Goal: Check status: Check status

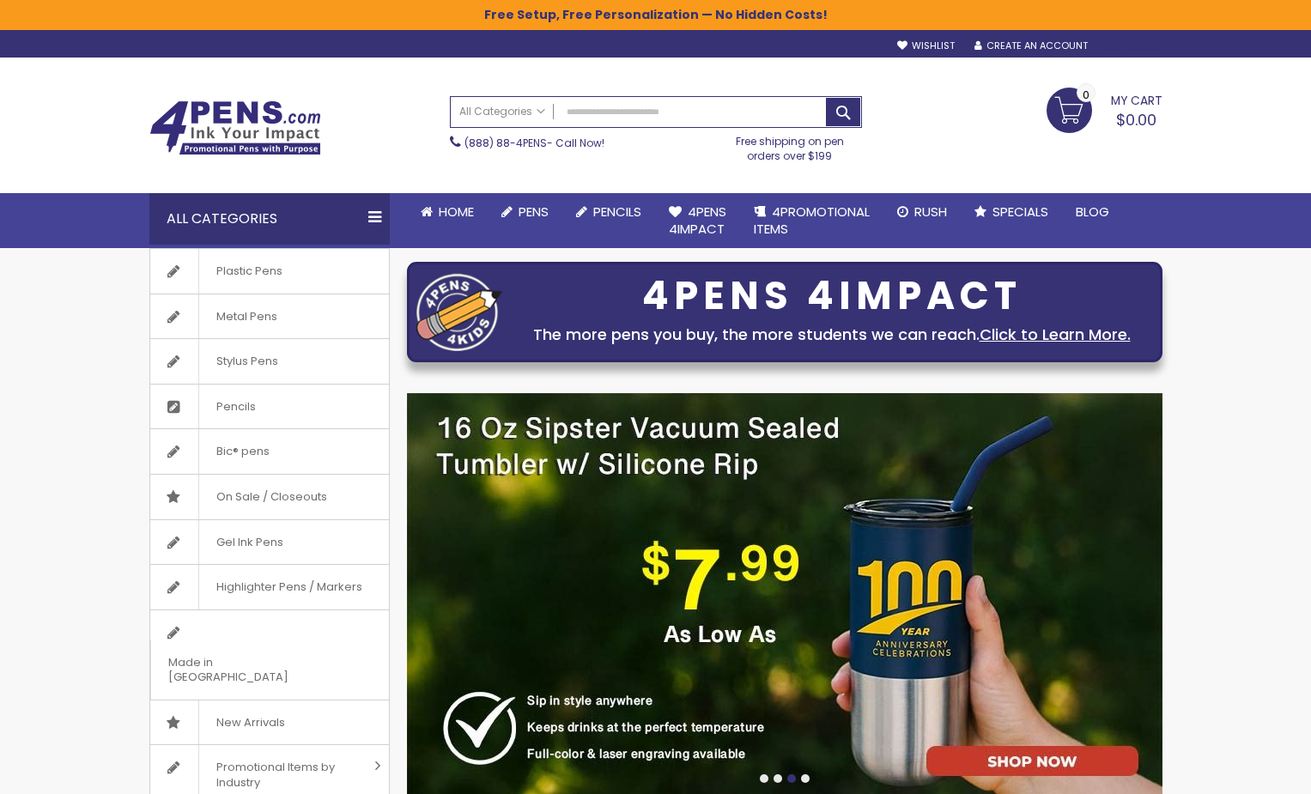
click at [1126, 42] on div "Sign In" at bounding box center [1133, 46] width 57 height 13
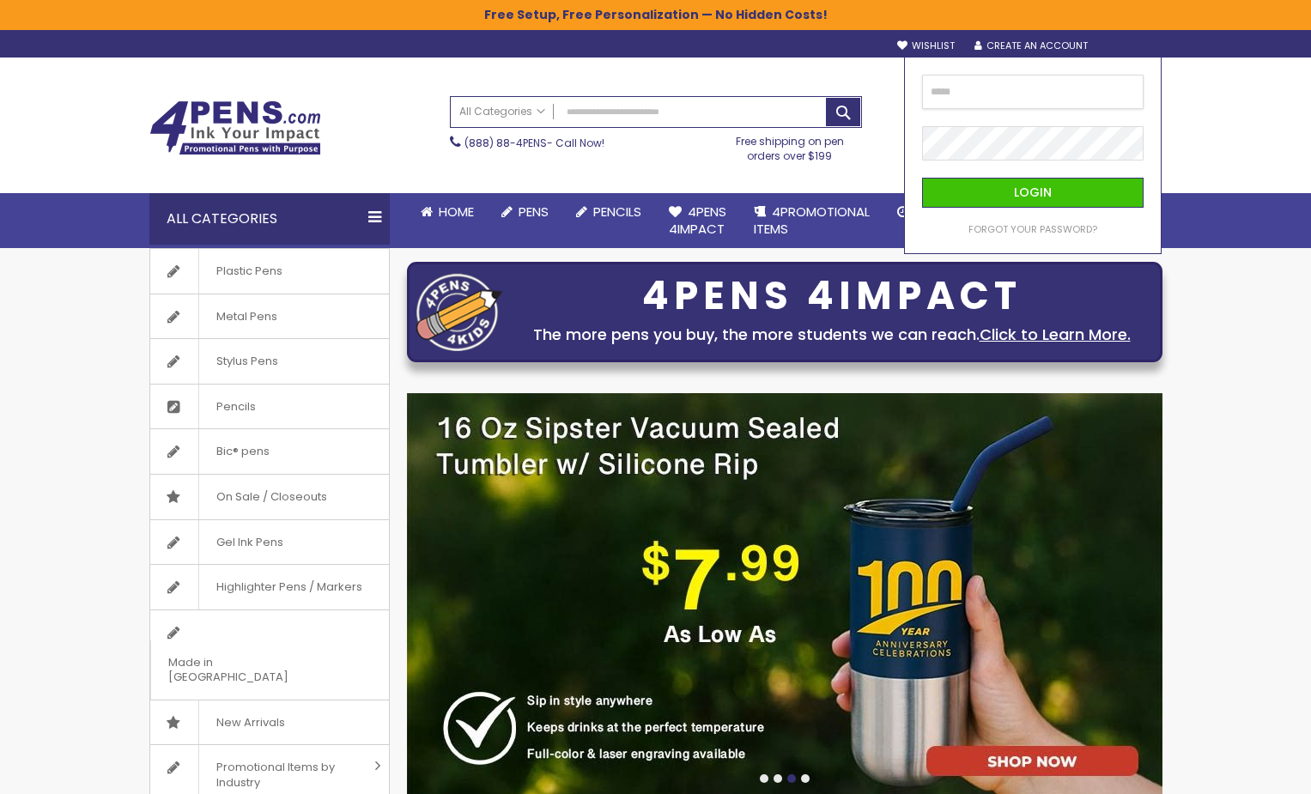
click at [1000, 90] on input "email" at bounding box center [1033, 92] width 222 height 34
type input "**********"
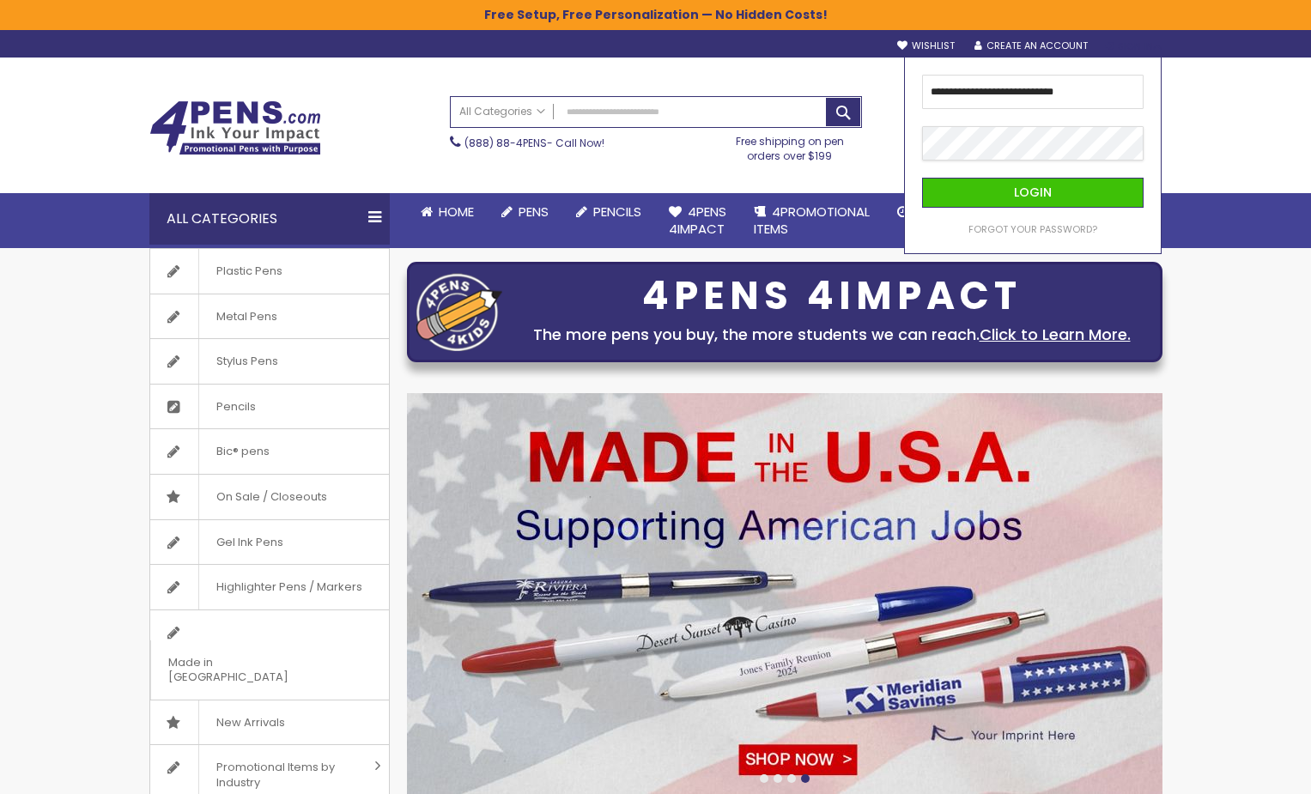
click at [922, 178] on button "Login" at bounding box center [1033, 193] width 222 height 30
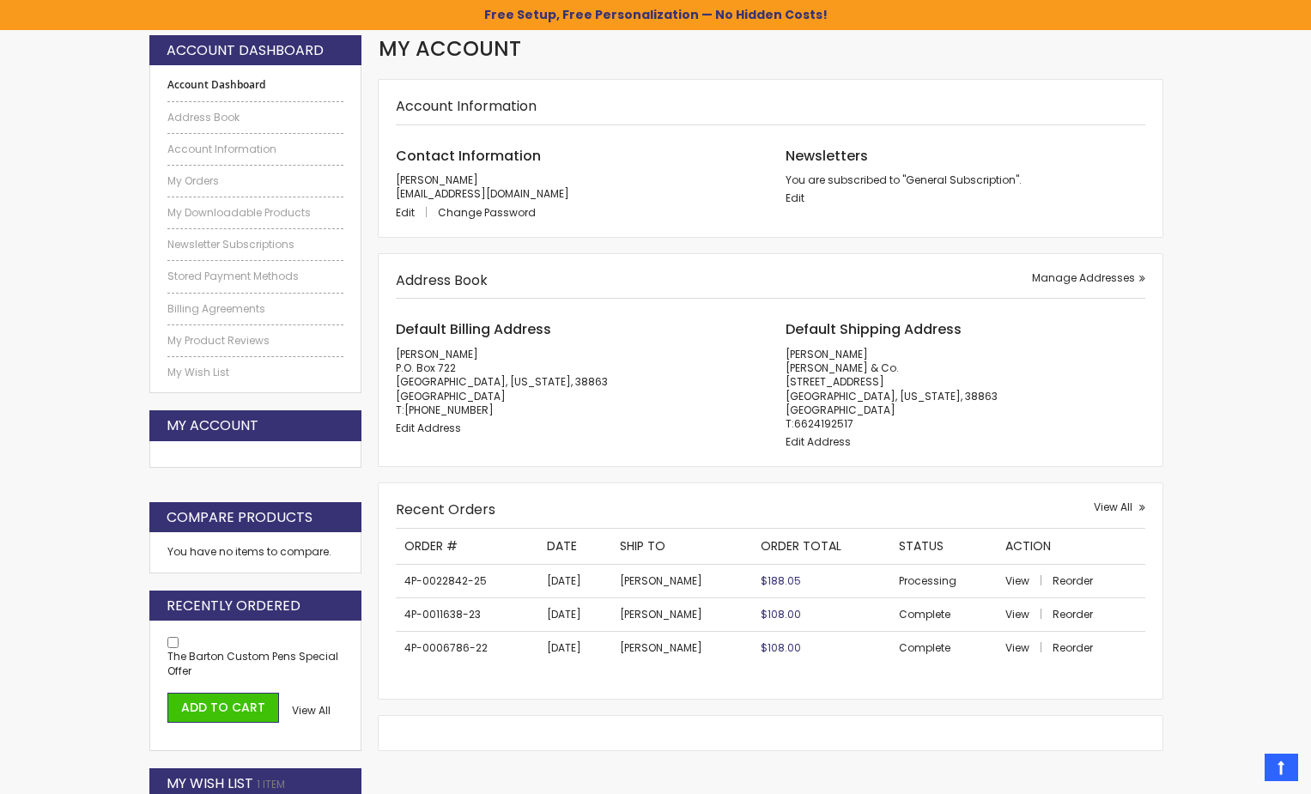
scroll to position [343, 0]
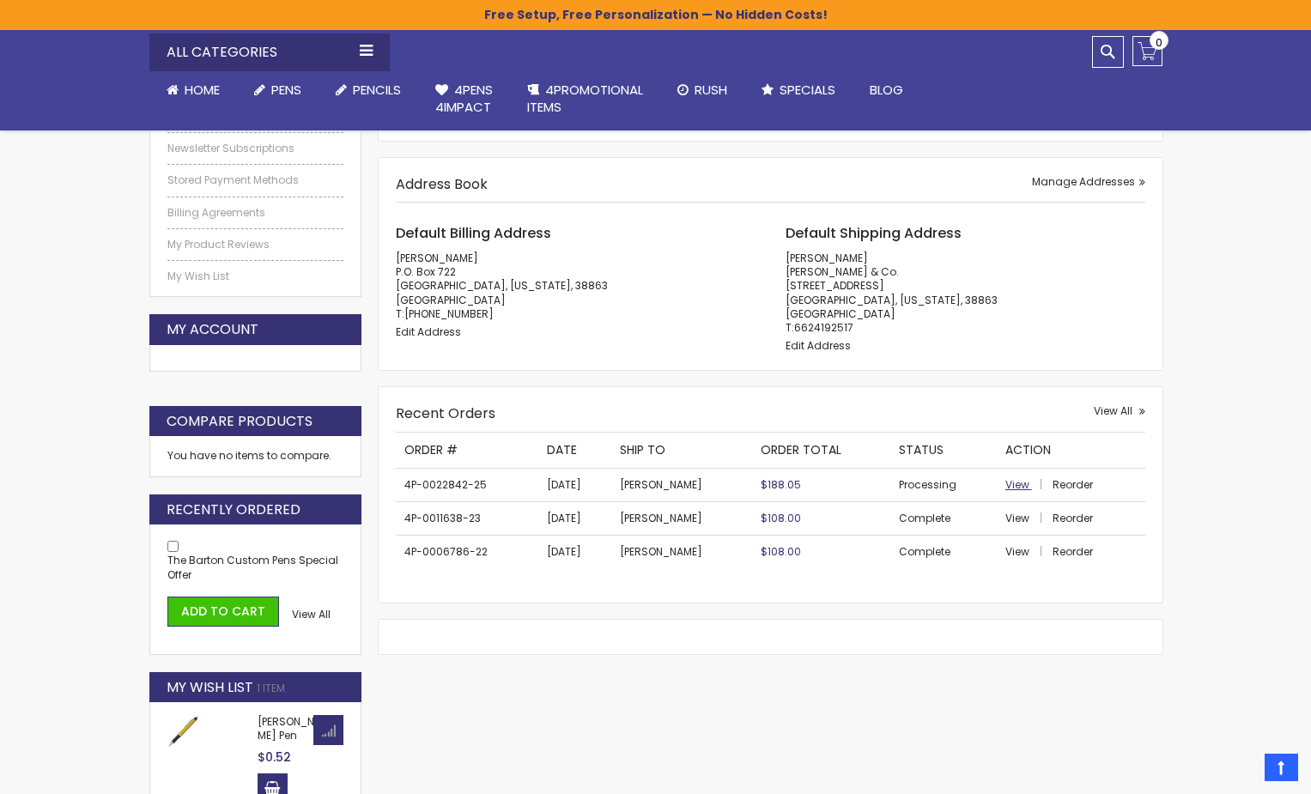
click at [1019, 479] on span "View" at bounding box center [1017, 484] width 24 height 15
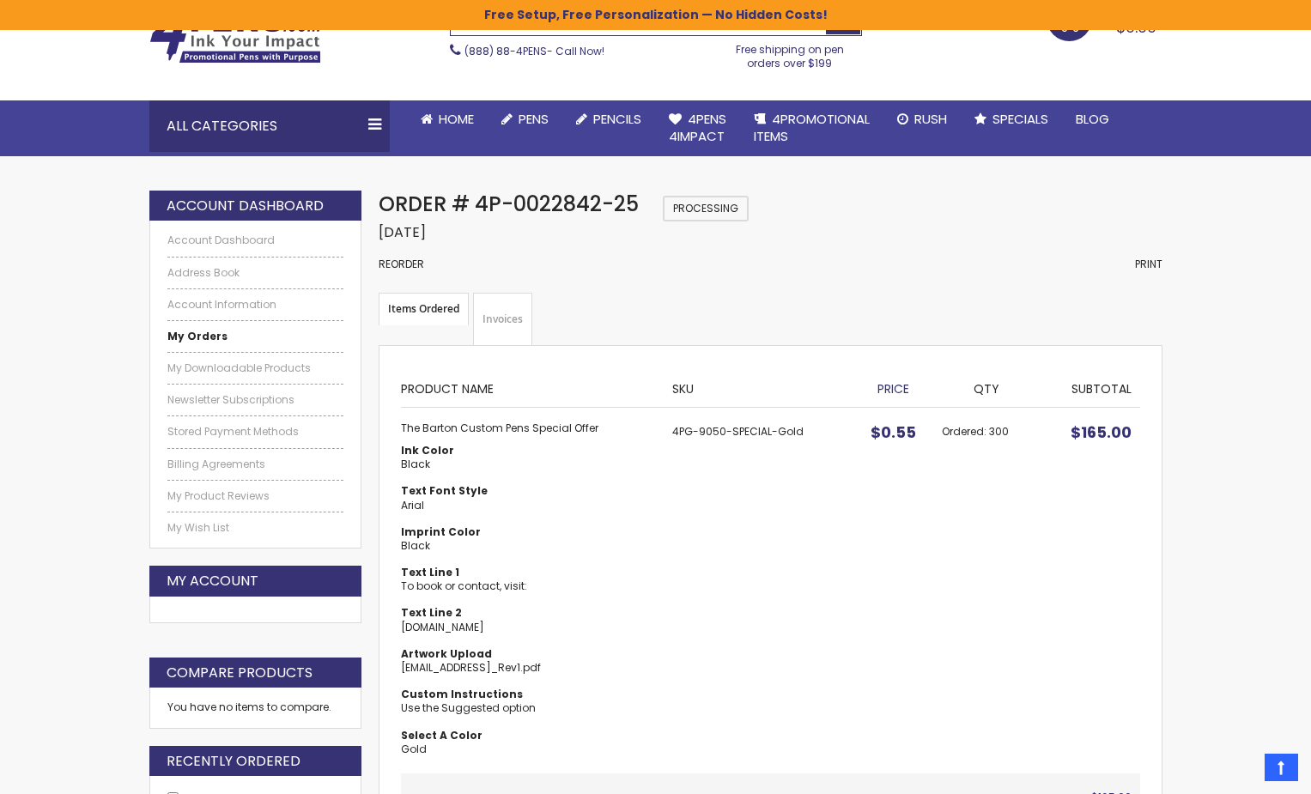
scroll to position [86, 0]
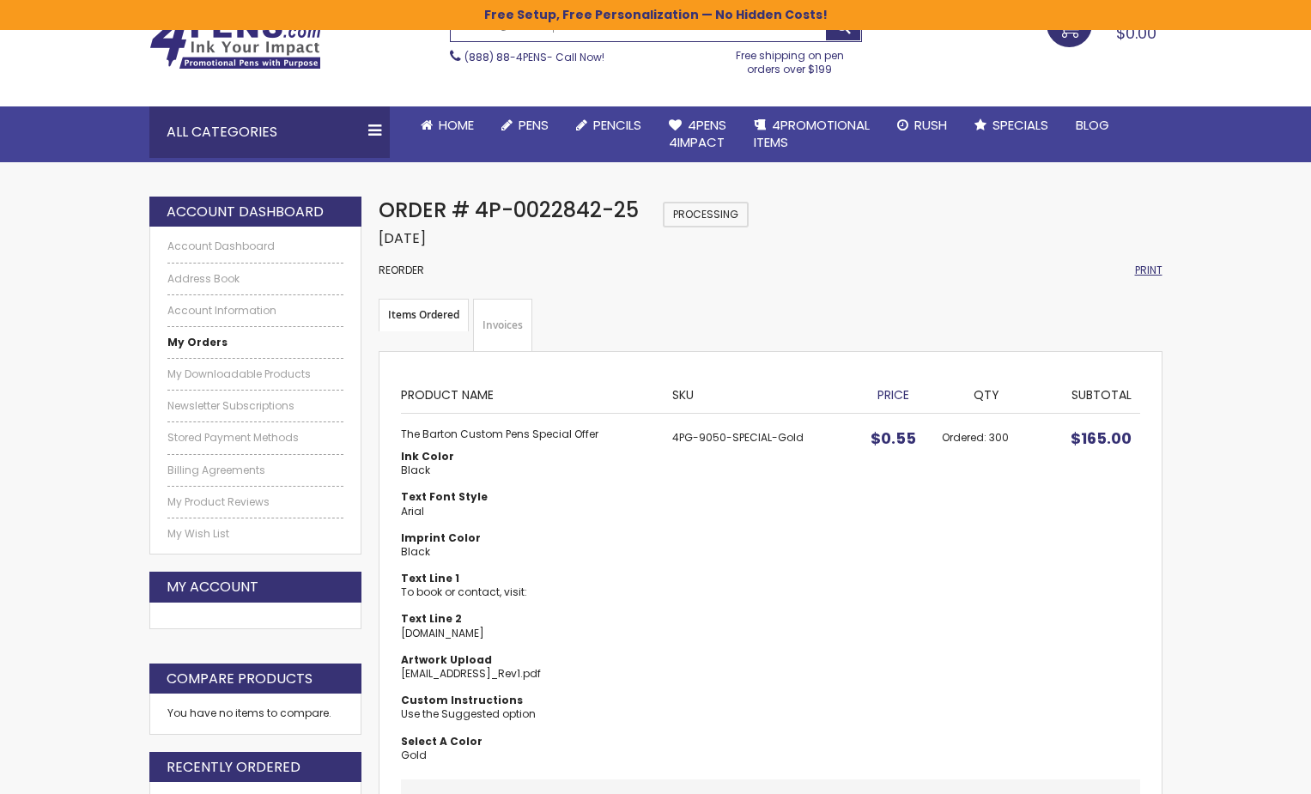
click at [1137, 270] on span "Print" at bounding box center [1148, 270] width 27 height 15
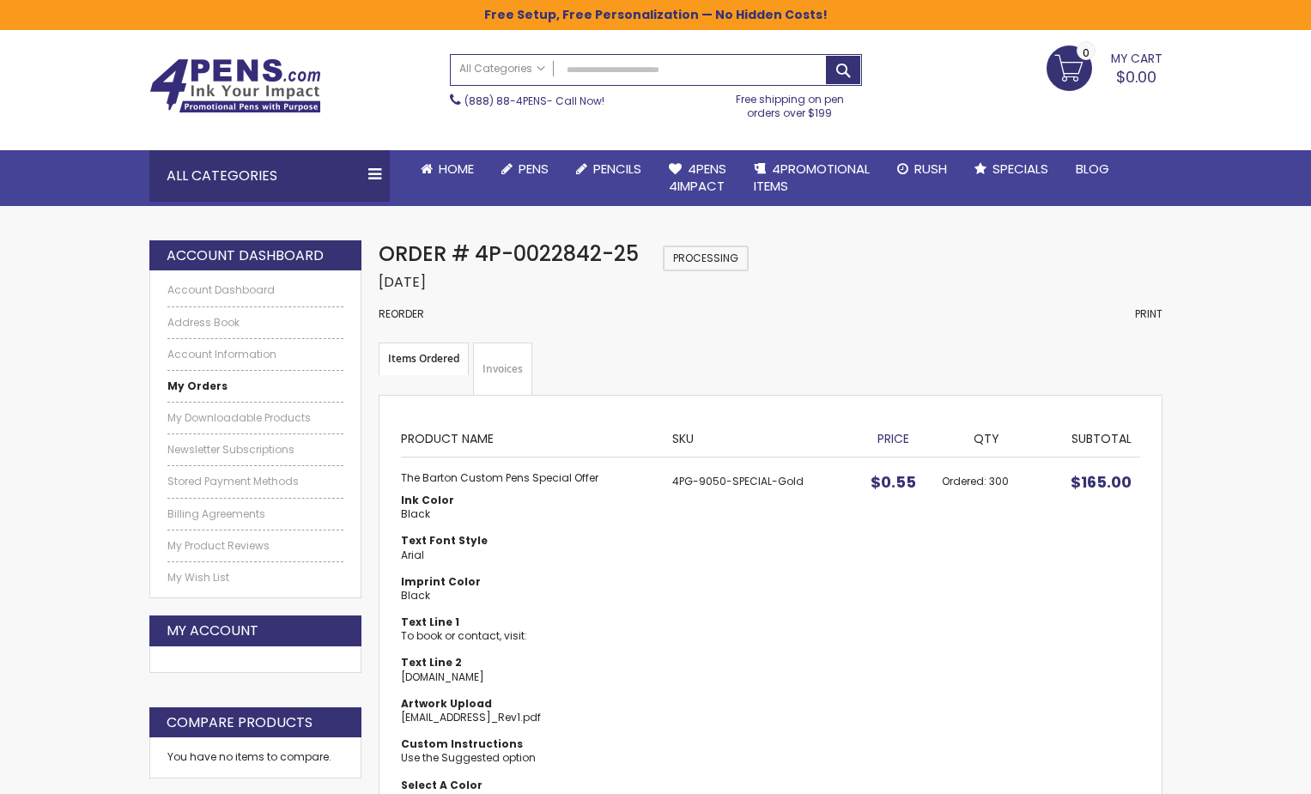
scroll to position [0, 0]
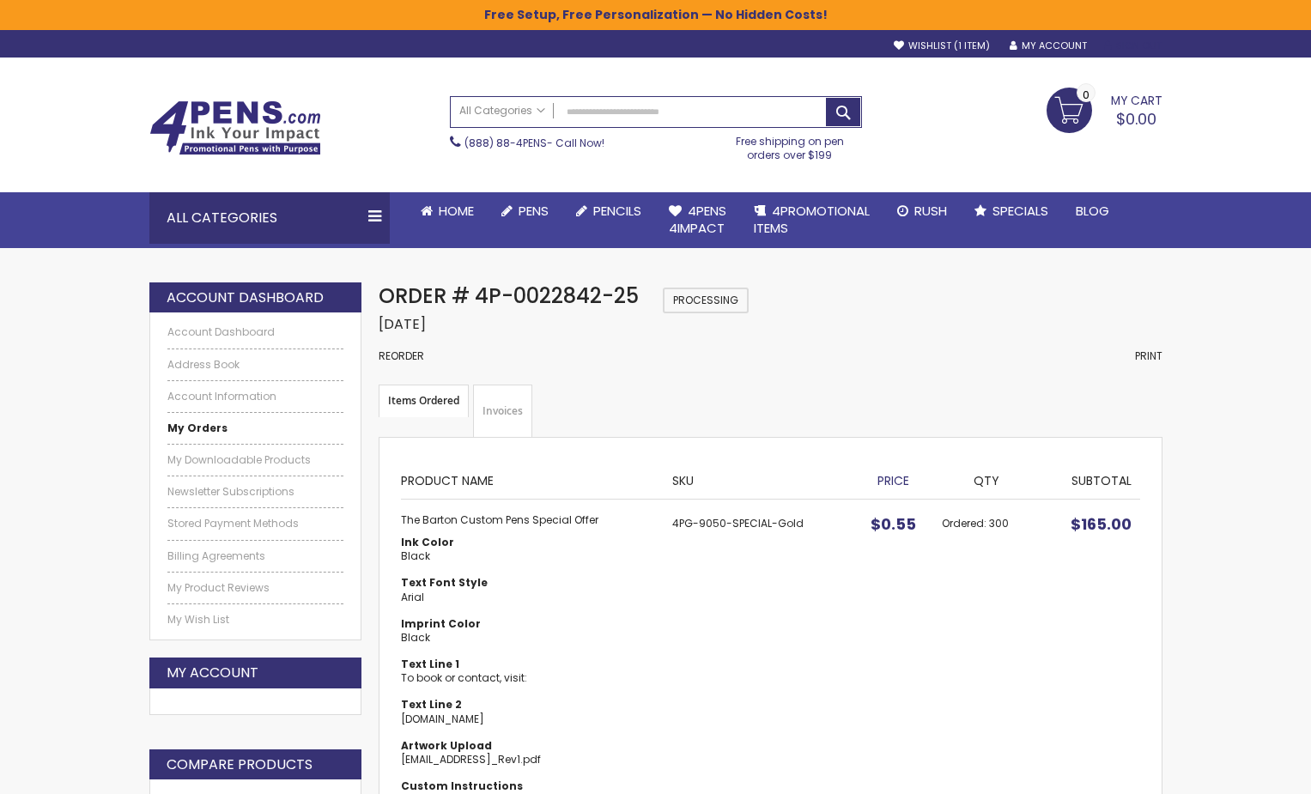
click at [1135, 45] on link "Sign Out" at bounding box center [1133, 45] width 58 height 13
